Goal: Task Accomplishment & Management: Manage account settings

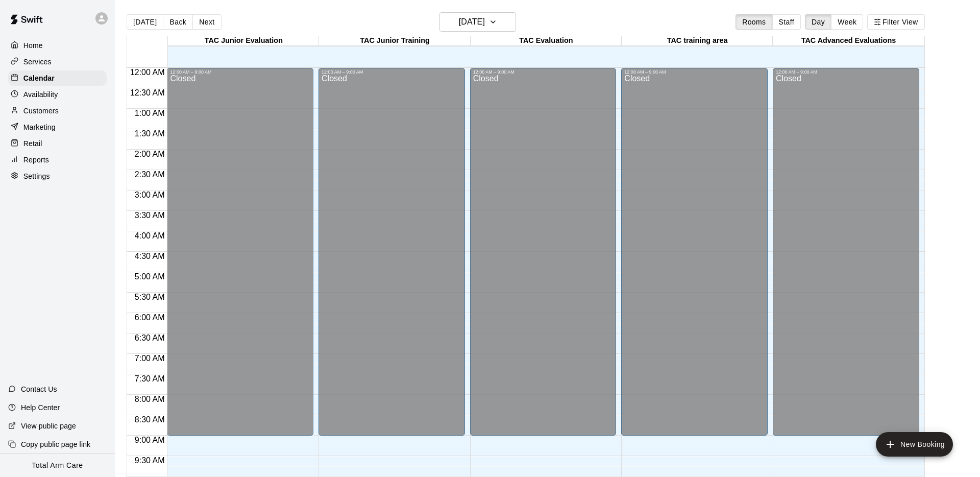
scroll to position [522, 0]
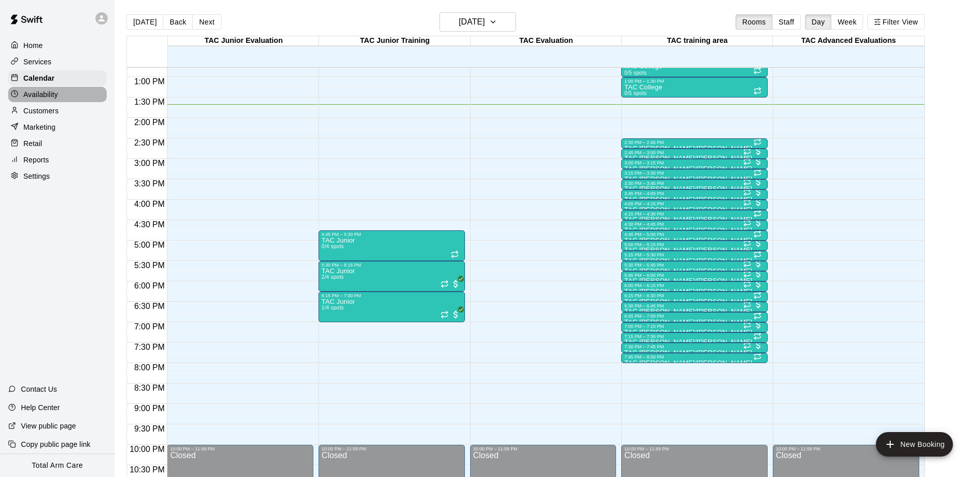
click at [45, 96] on p "Availability" at bounding box center [40, 94] width 35 height 10
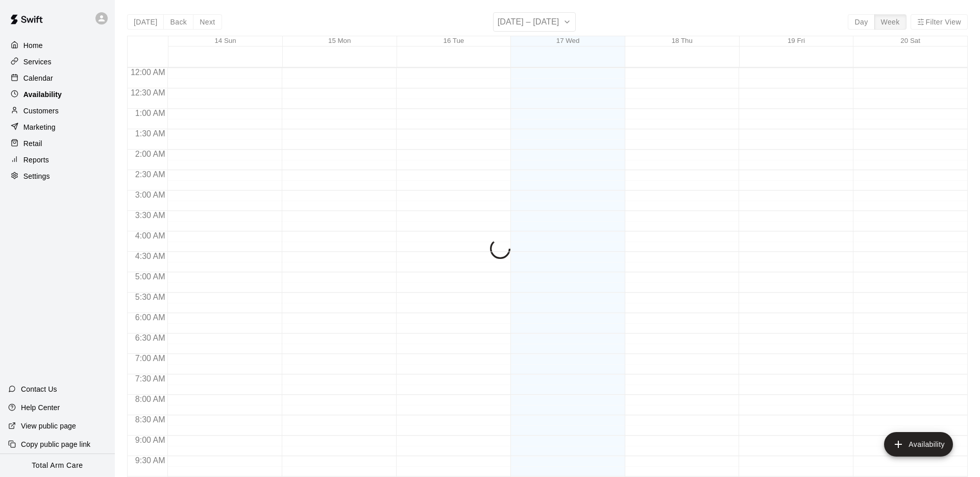
scroll to position [559, 0]
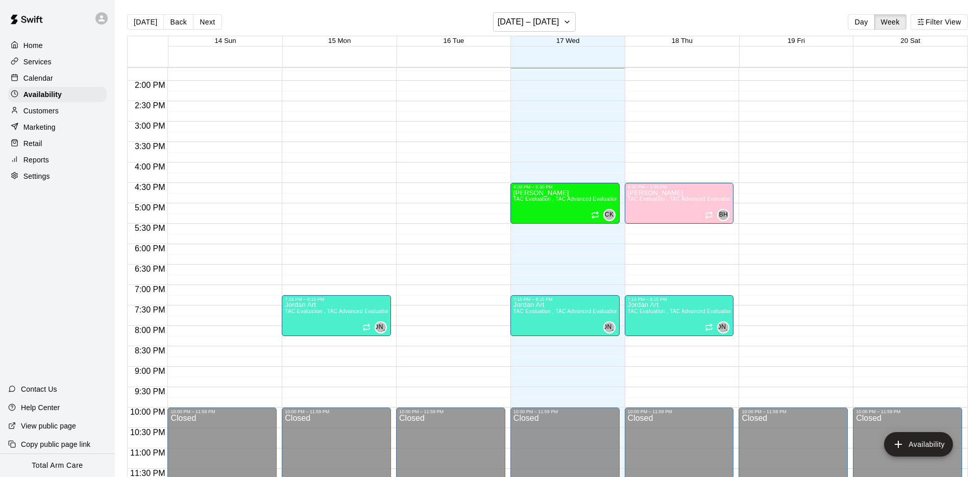
click at [45, 77] on p "Calendar" at bounding box center [38, 78] width 30 height 10
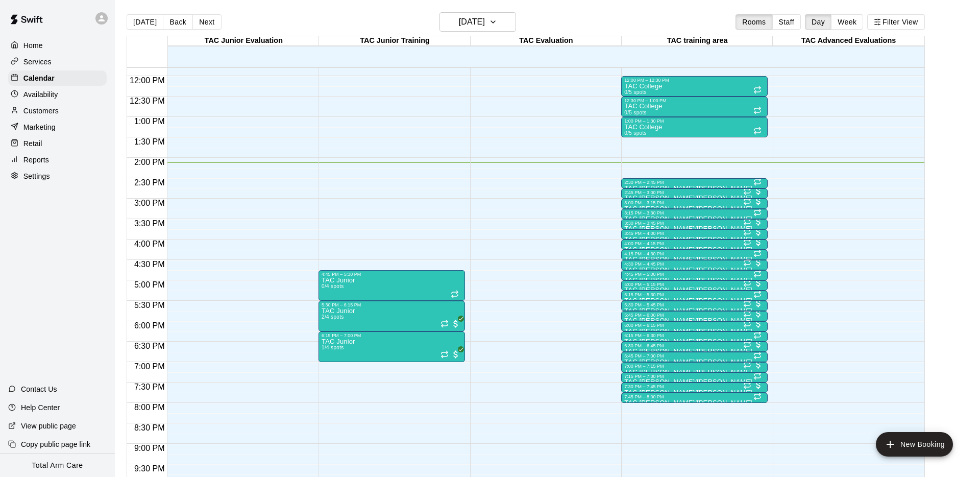
scroll to position [2, 0]
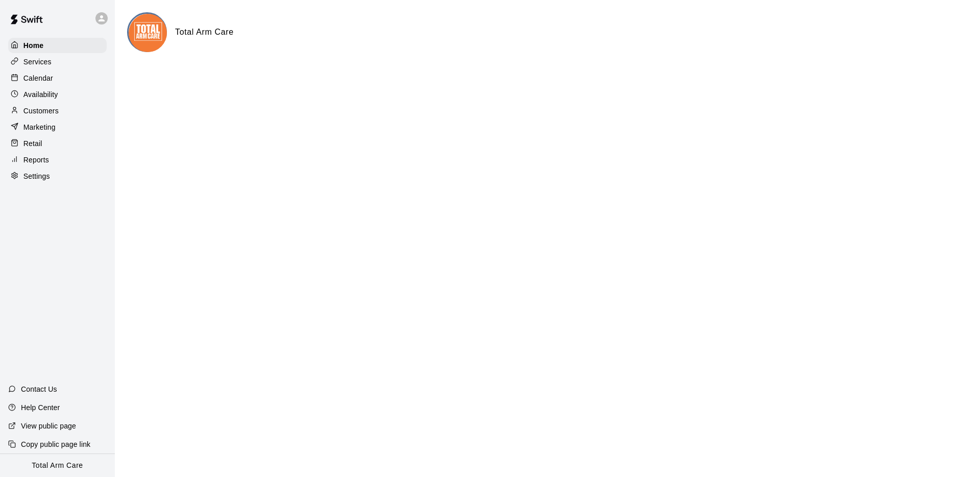
click at [60, 78] on div "Calendar" at bounding box center [57, 77] width 99 height 15
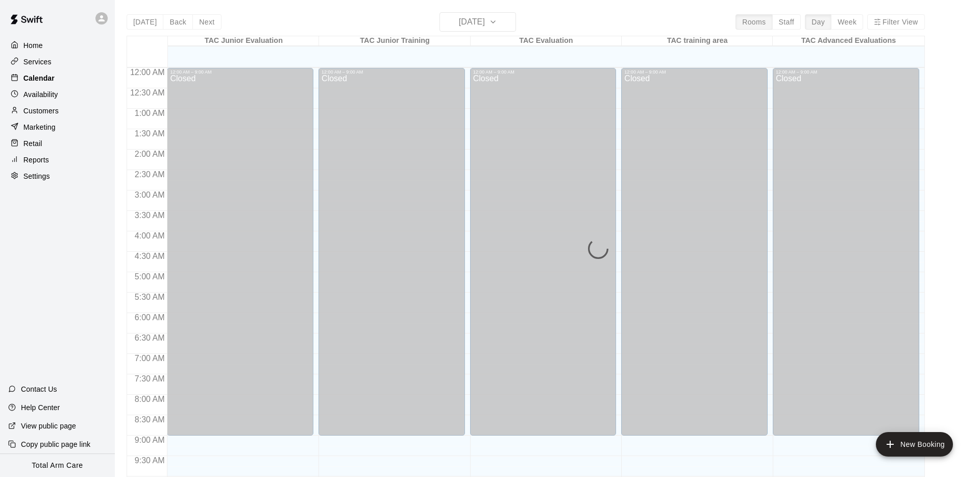
scroll to position [529, 0]
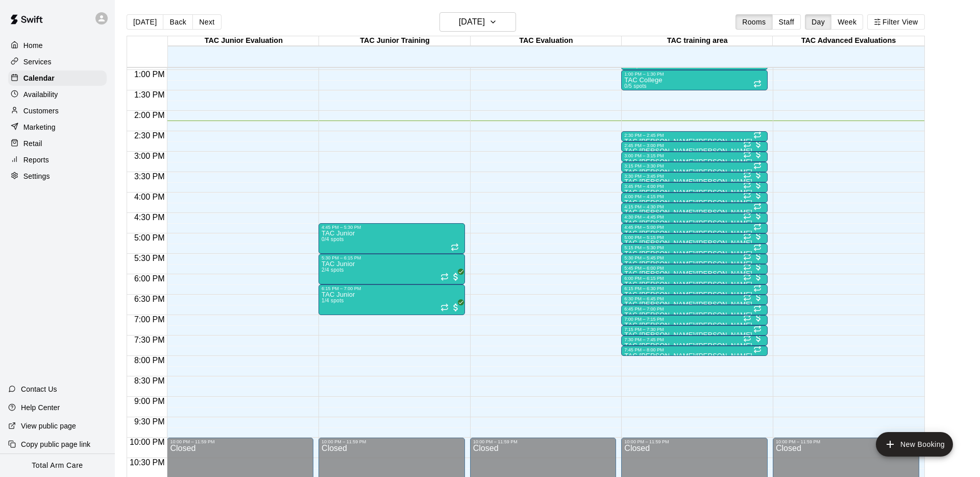
click at [308, 25] on div "Today Back Next Wednesday Sep 17 Rooms Staff Day Week Filter View" at bounding box center [526, 23] width 798 height 23
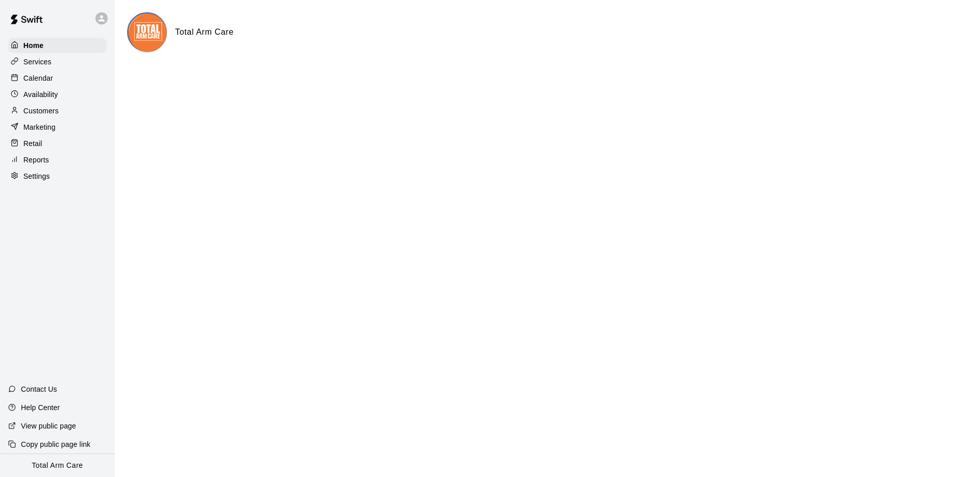
click at [47, 76] on p "Calendar" at bounding box center [38, 78] width 30 height 10
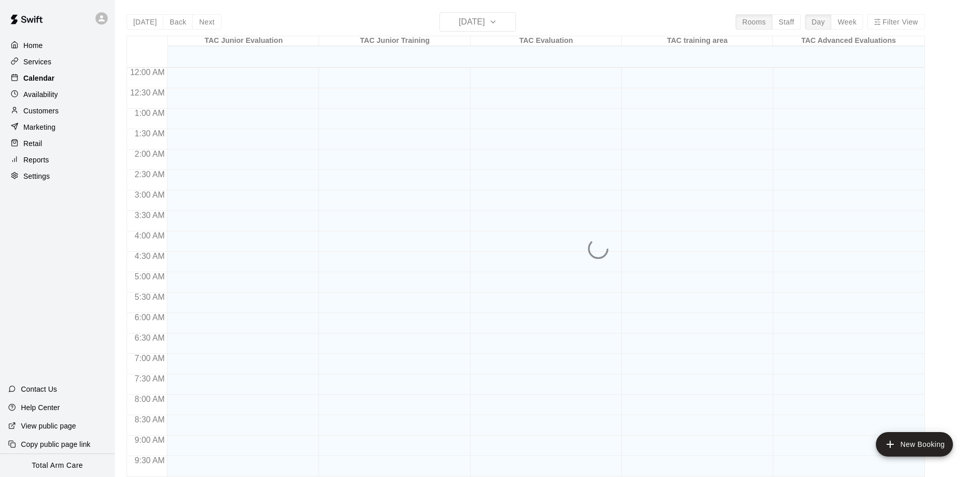
scroll to position [529, 0]
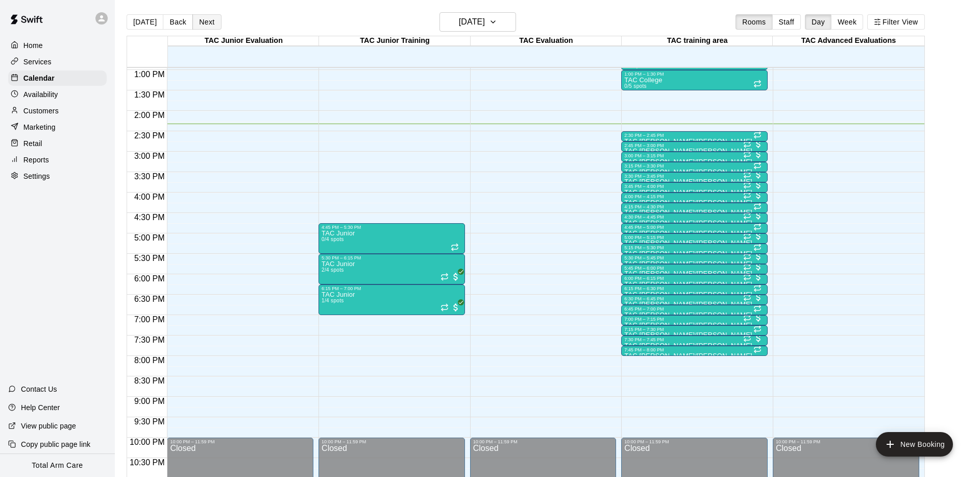
click at [212, 28] on button "Next" at bounding box center [206, 21] width 29 height 15
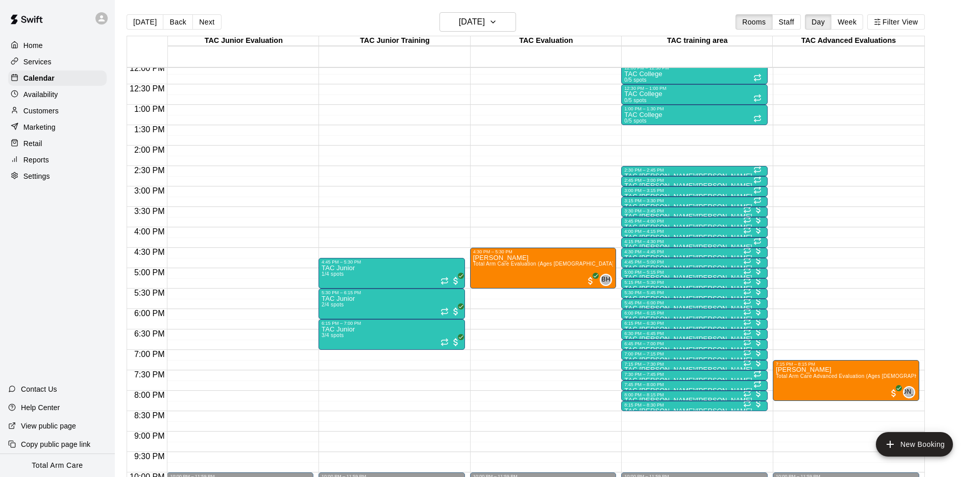
scroll to position [482, 0]
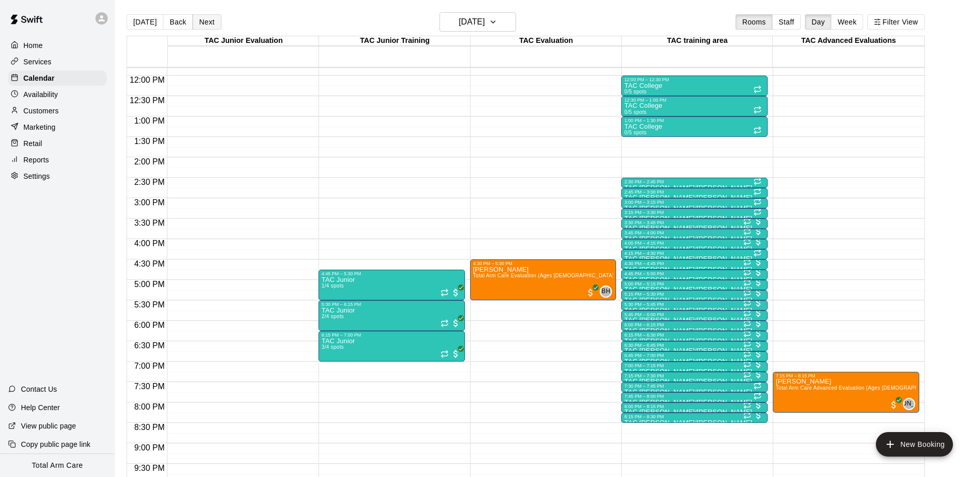
click at [206, 20] on button "Next" at bounding box center [206, 21] width 29 height 15
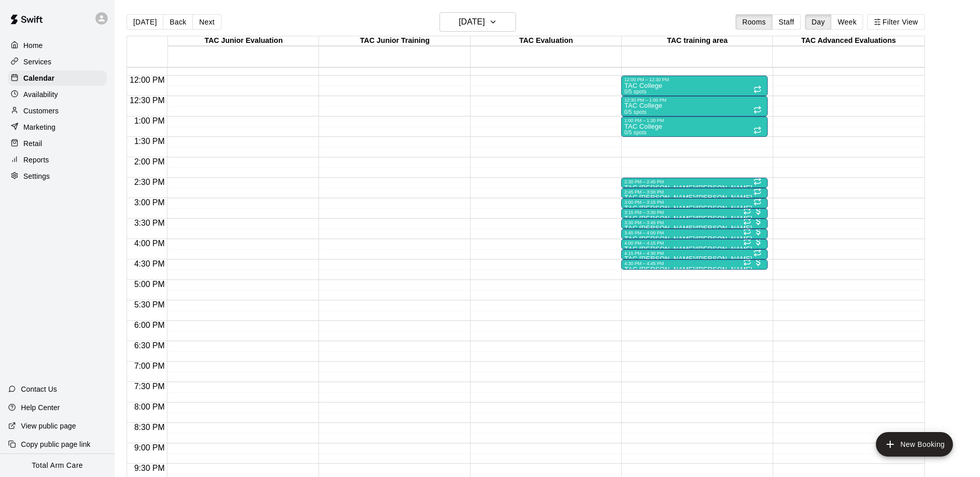
click at [206, 19] on button "Next" at bounding box center [206, 21] width 29 height 15
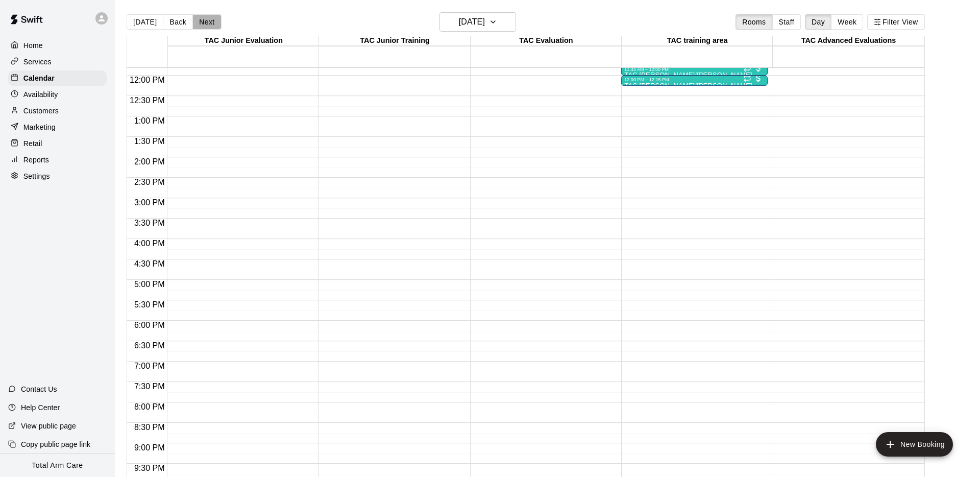
click at [207, 20] on button "Next" at bounding box center [206, 21] width 29 height 15
click at [206, 20] on button "Next" at bounding box center [206, 21] width 29 height 15
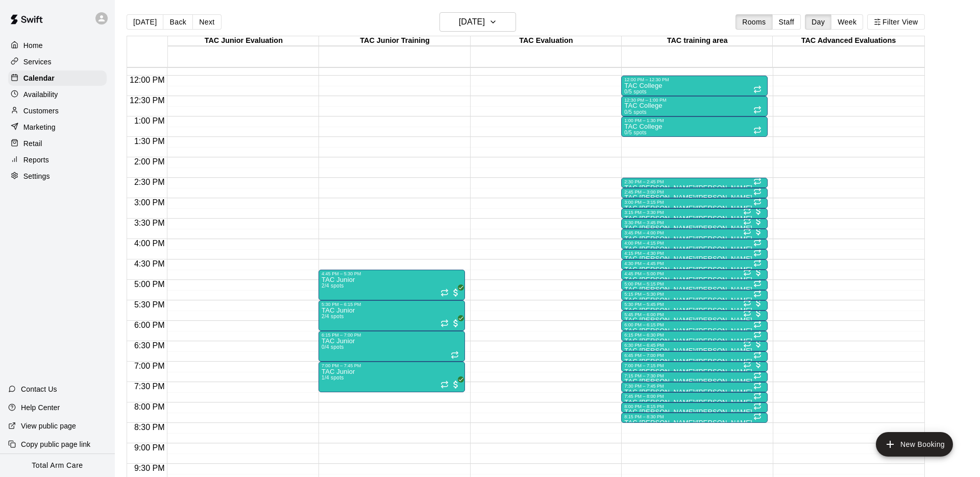
click at [206, 19] on button "Next" at bounding box center [206, 21] width 29 height 15
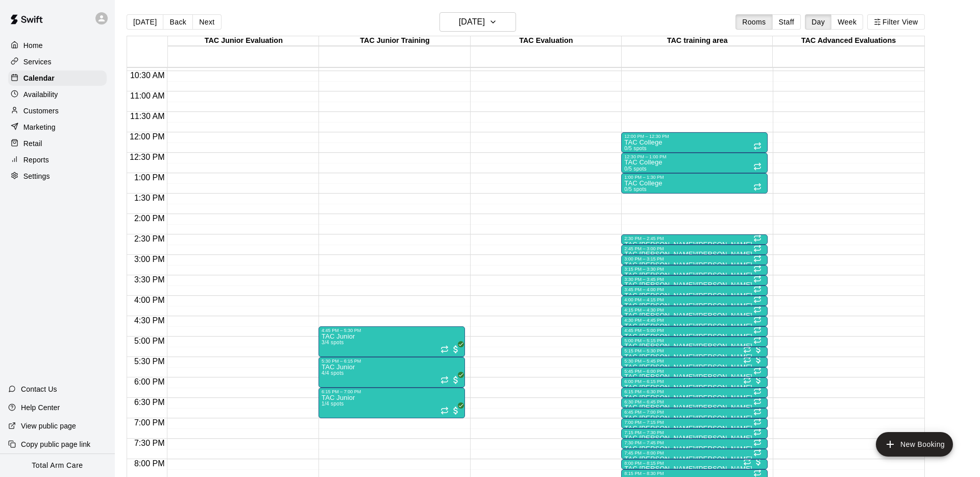
scroll to position [366, 0]
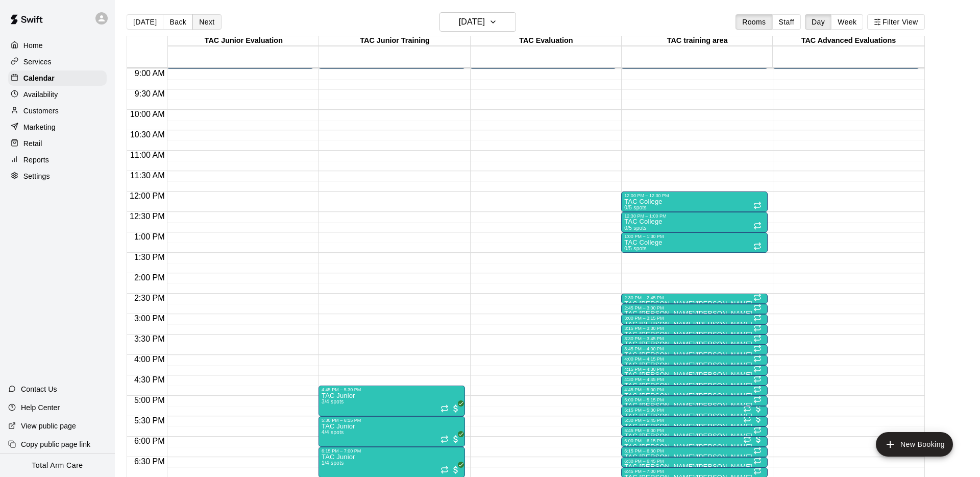
click at [201, 19] on button "Next" at bounding box center [206, 21] width 29 height 15
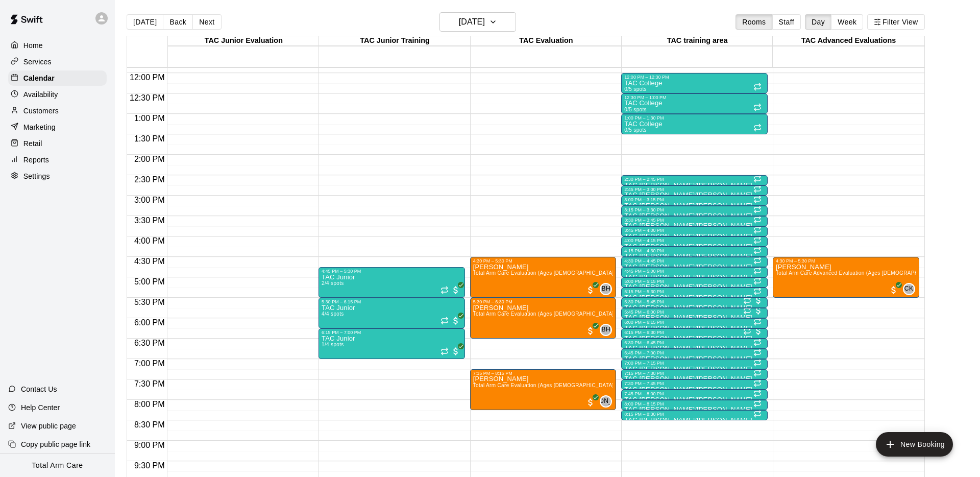
scroll to position [487, 0]
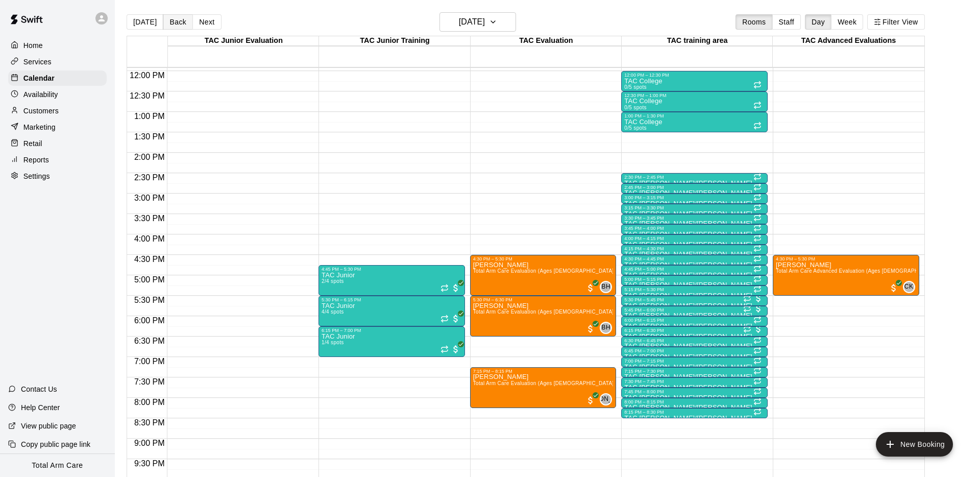
click at [176, 24] on button "Back" at bounding box center [178, 21] width 30 height 15
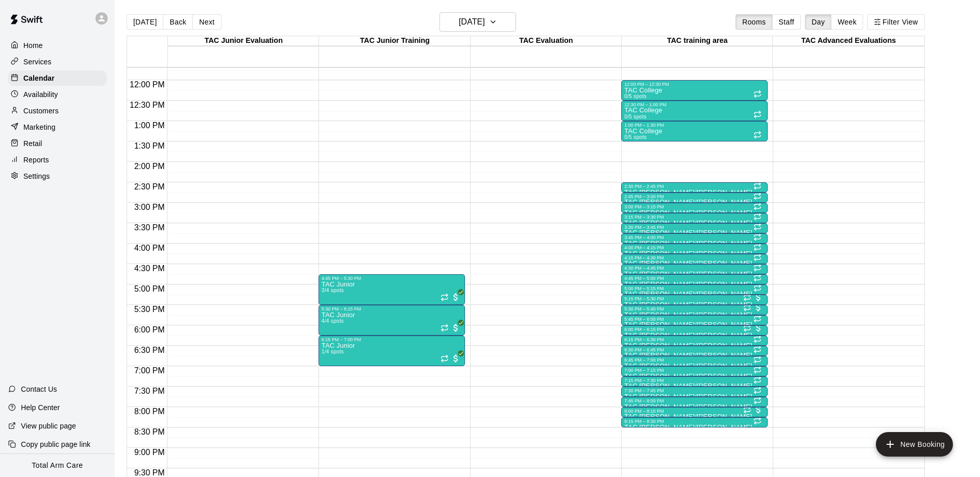
scroll to position [487, 0]
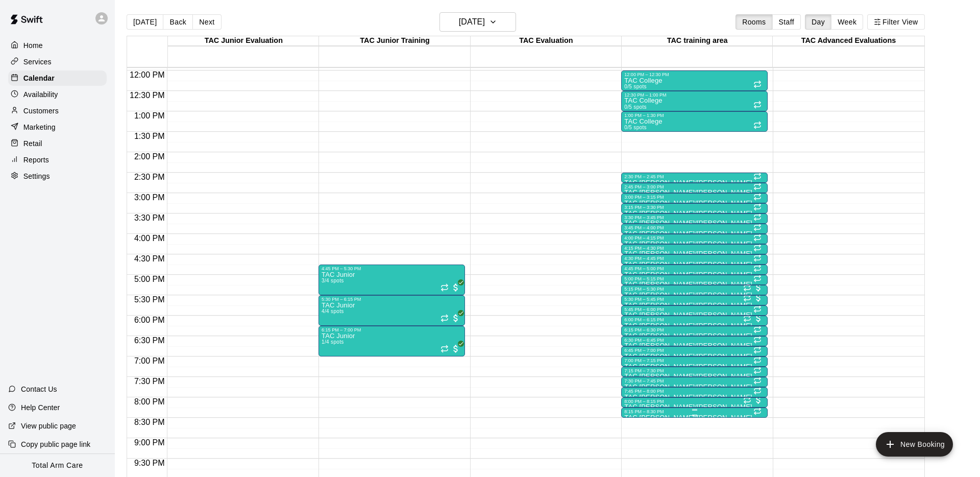
click at [651, 413] on div "8:15 PM – 8:30 PM" at bounding box center [694, 411] width 140 height 5
click at [636, 456] on icon "delete" at bounding box center [634, 458] width 7 height 9
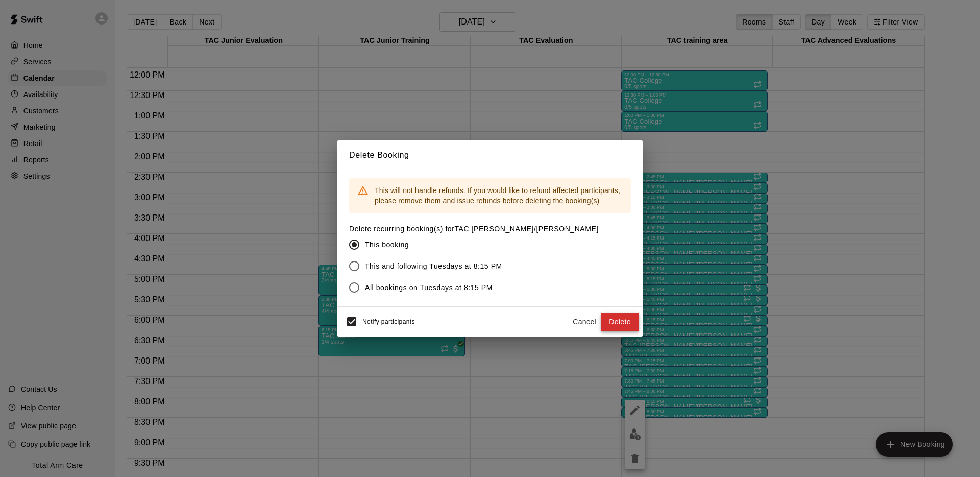
click at [620, 323] on button "Delete" at bounding box center [620, 321] width 38 height 19
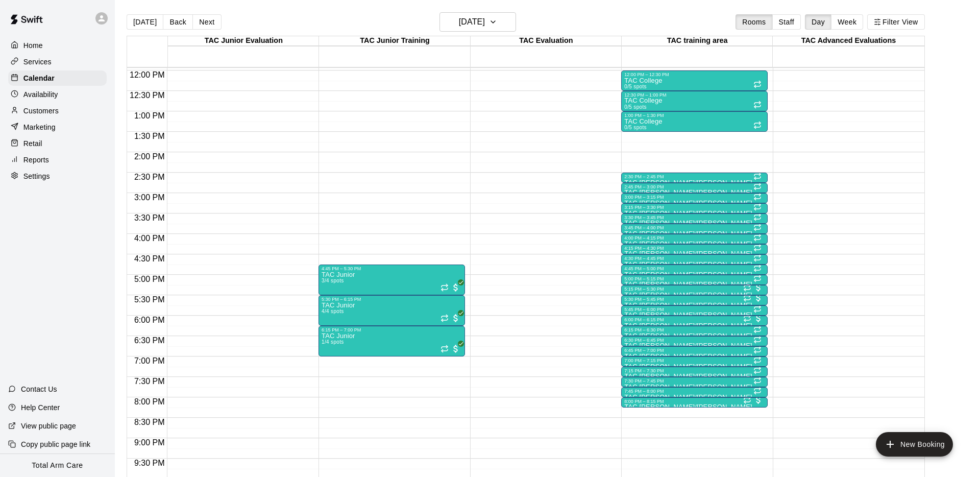
click at [53, 111] on p "Customers" at bounding box center [40, 111] width 35 height 10
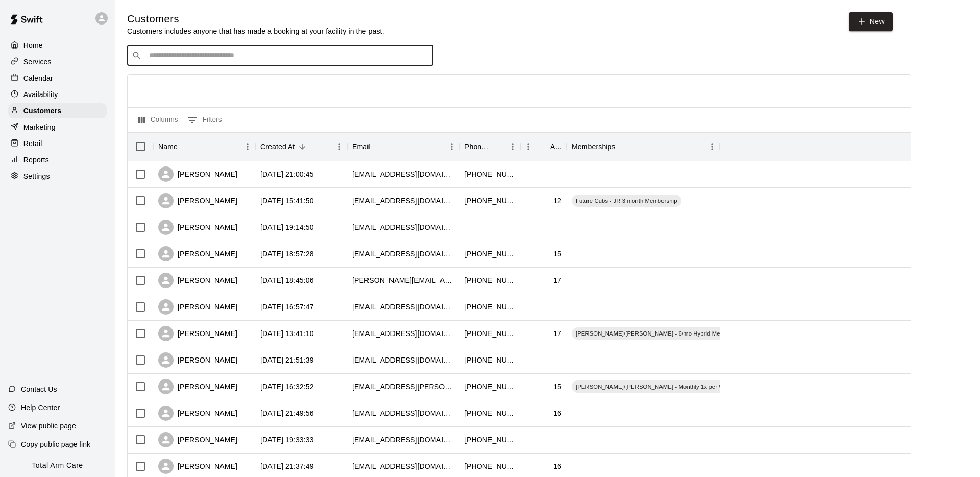
click at [193, 56] on input "Search customers by name or email" at bounding box center [287, 56] width 283 height 10
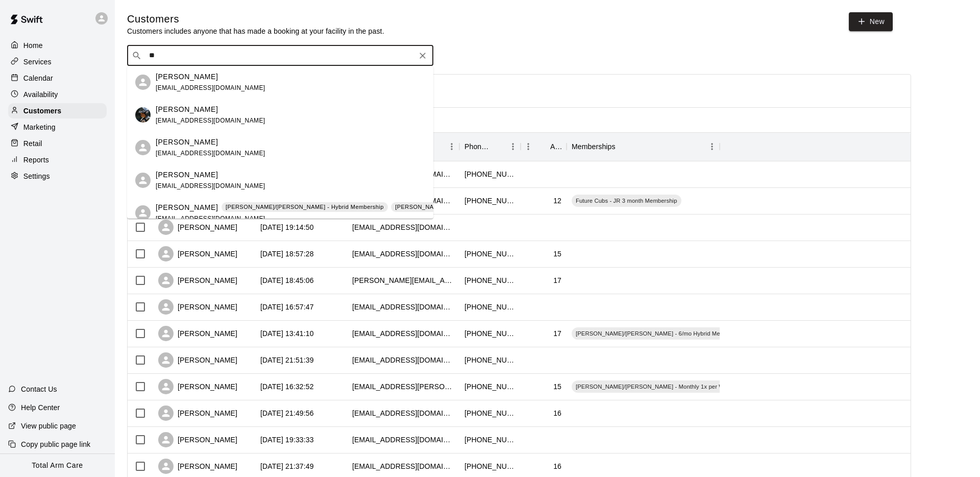
type input "*"
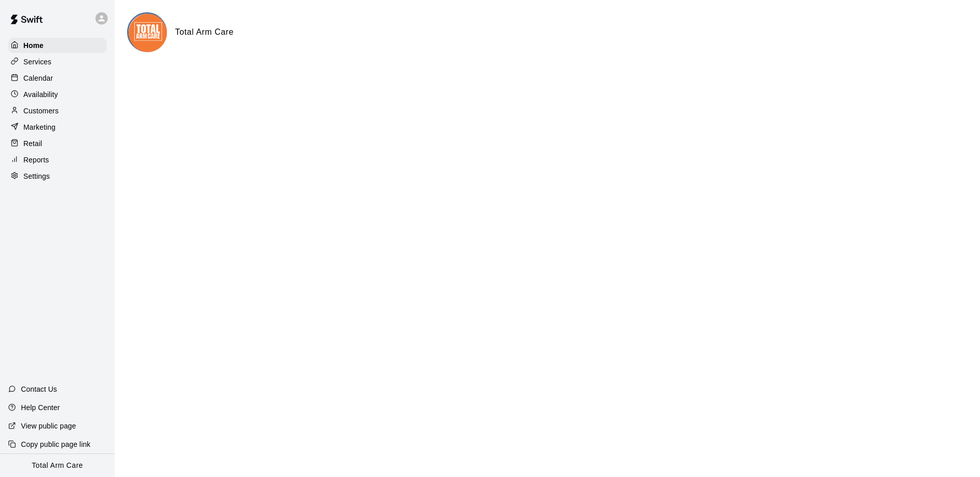
click at [45, 61] on p "Services" at bounding box center [37, 62] width 28 height 10
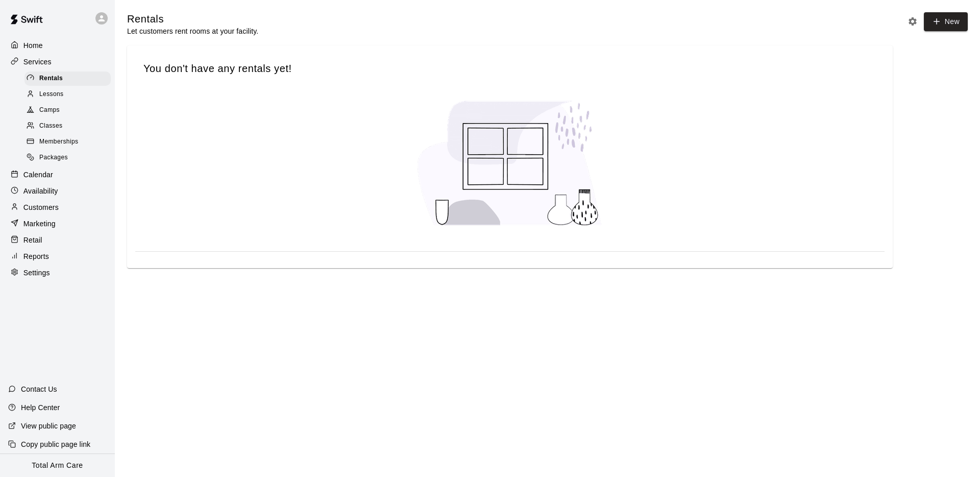
click at [70, 137] on span "Memberships" at bounding box center [58, 142] width 39 height 10
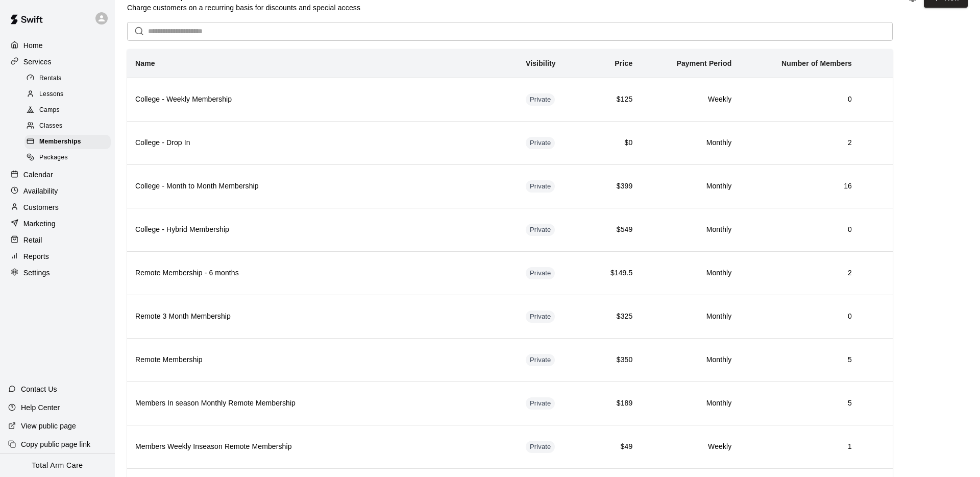
scroll to position [24, 0]
click at [45, 218] on p "Marketing" at bounding box center [39, 223] width 32 height 10
